Goal: Navigation & Orientation: Find specific page/section

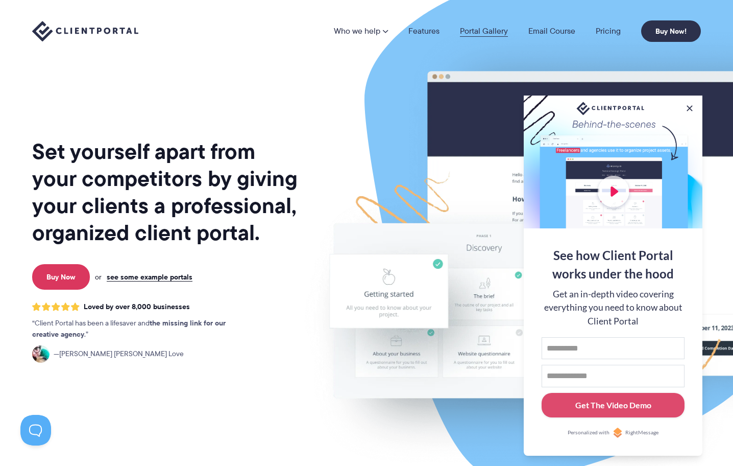
click at [503, 30] on link "Portal Gallery" at bounding box center [484, 31] width 48 height 8
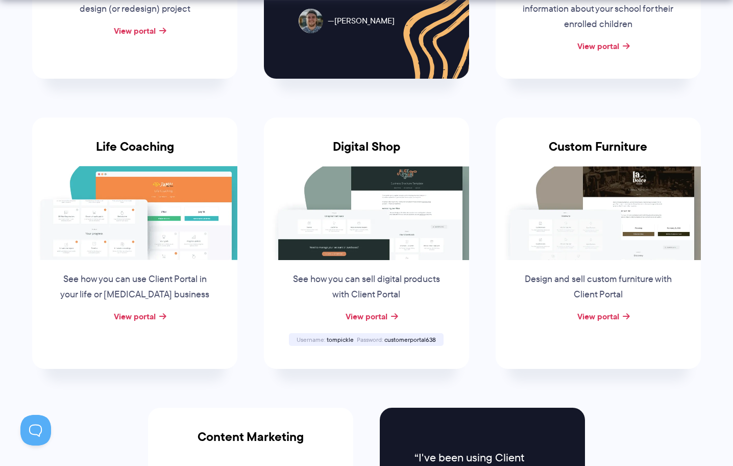
scroll to position [1039, 0]
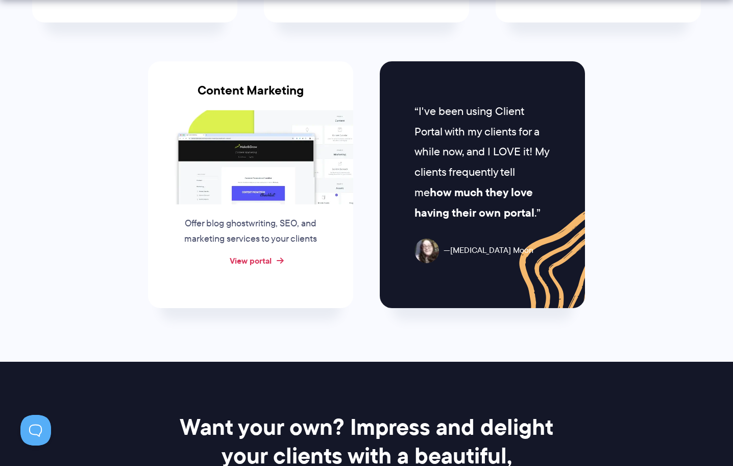
click at [250, 263] on link "View portal" at bounding box center [251, 260] width 42 height 12
